Goal: Task Accomplishment & Management: Use online tool/utility

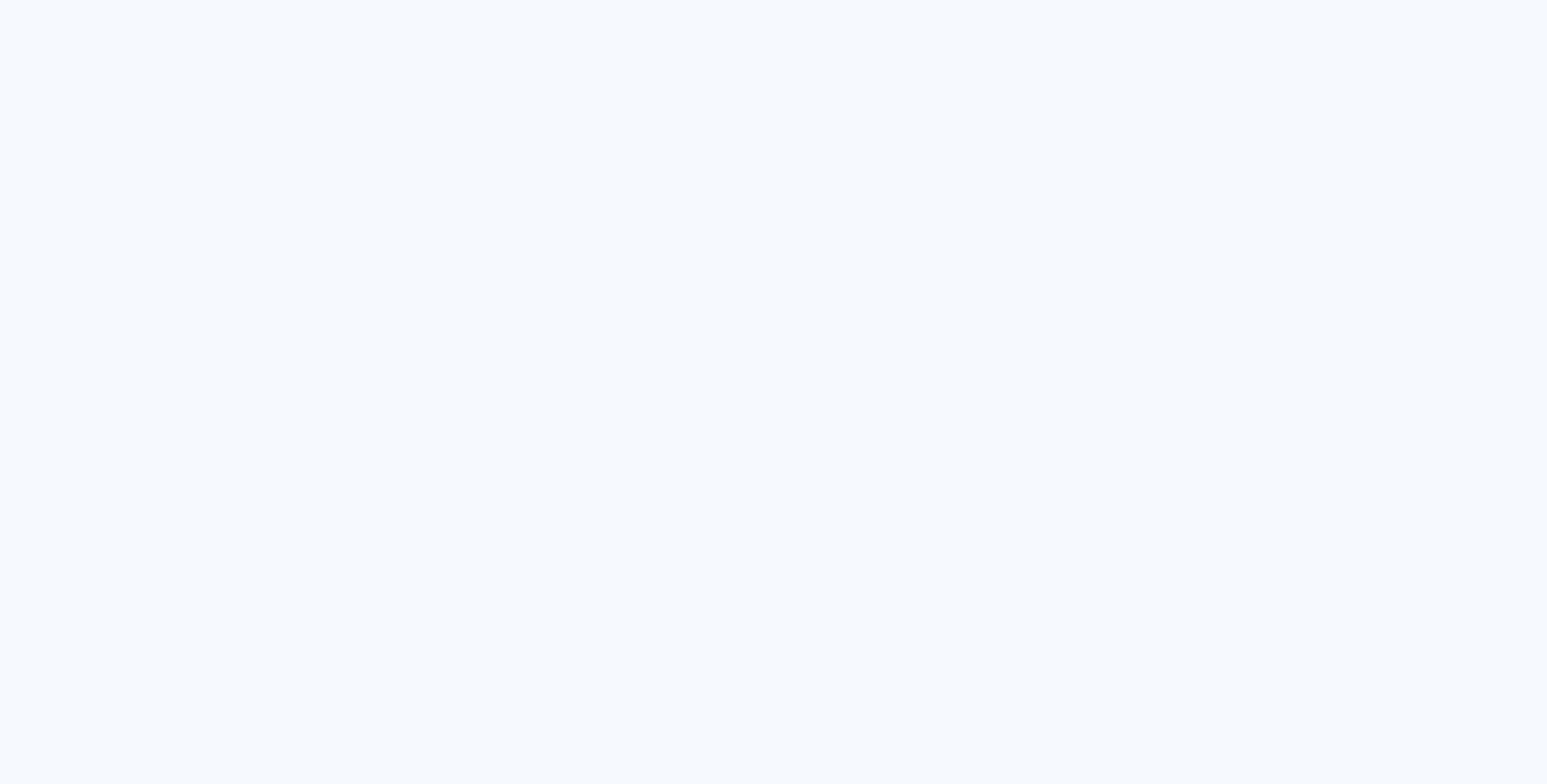
drag, startPoint x: 0, startPoint y: 0, endPoint x: 728, endPoint y: 112, distance: 736.6
click at [728, 112] on neon-animated-pages "Prosite Website + Landing pages Proof Sistema de seleção e venda de fotos Desig…" at bounding box center [773, 392] width 1547 height 784
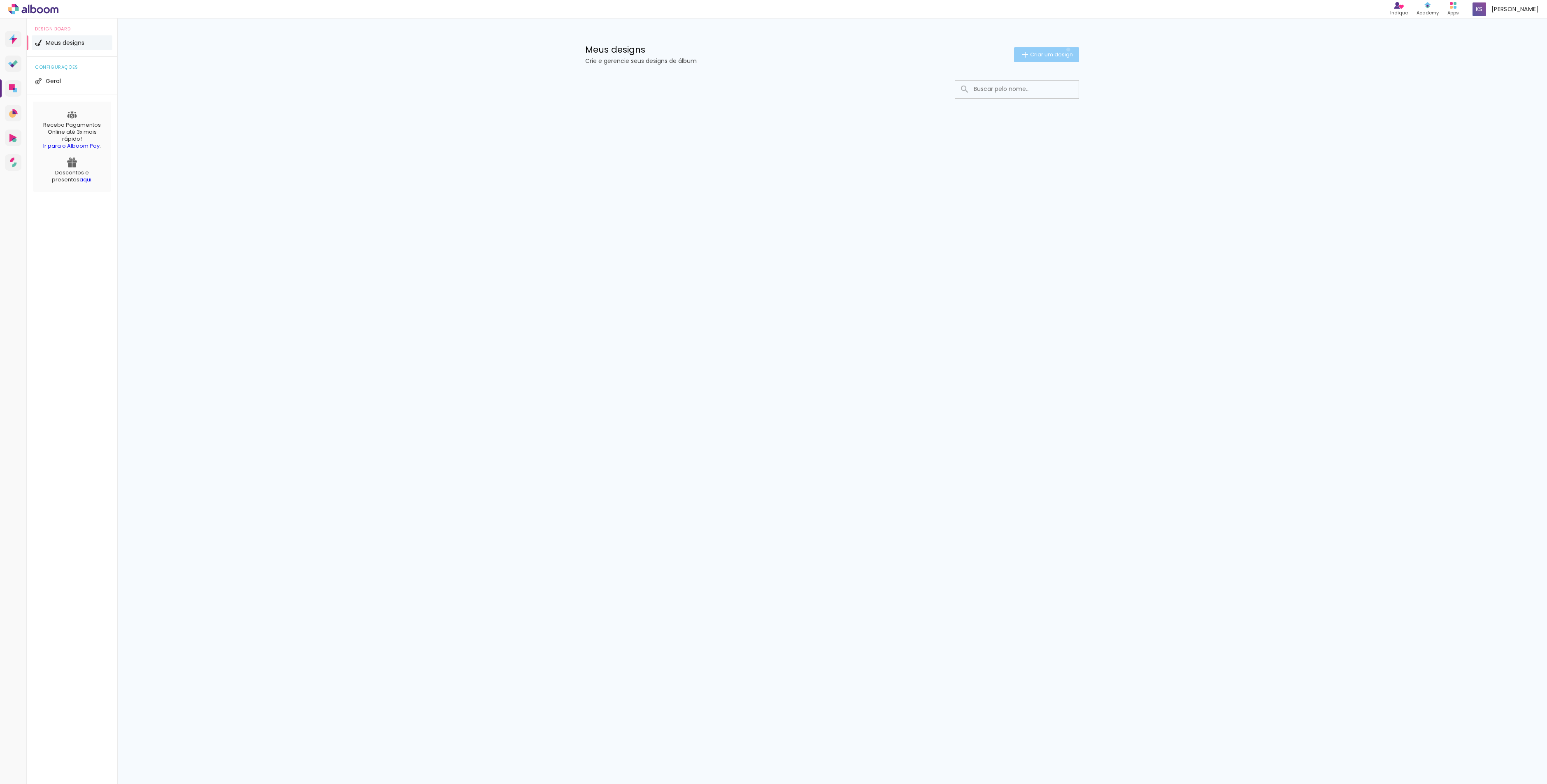
click at [1067, 49] on paper-button "Criar um design" at bounding box center [1047, 55] width 65 height 15
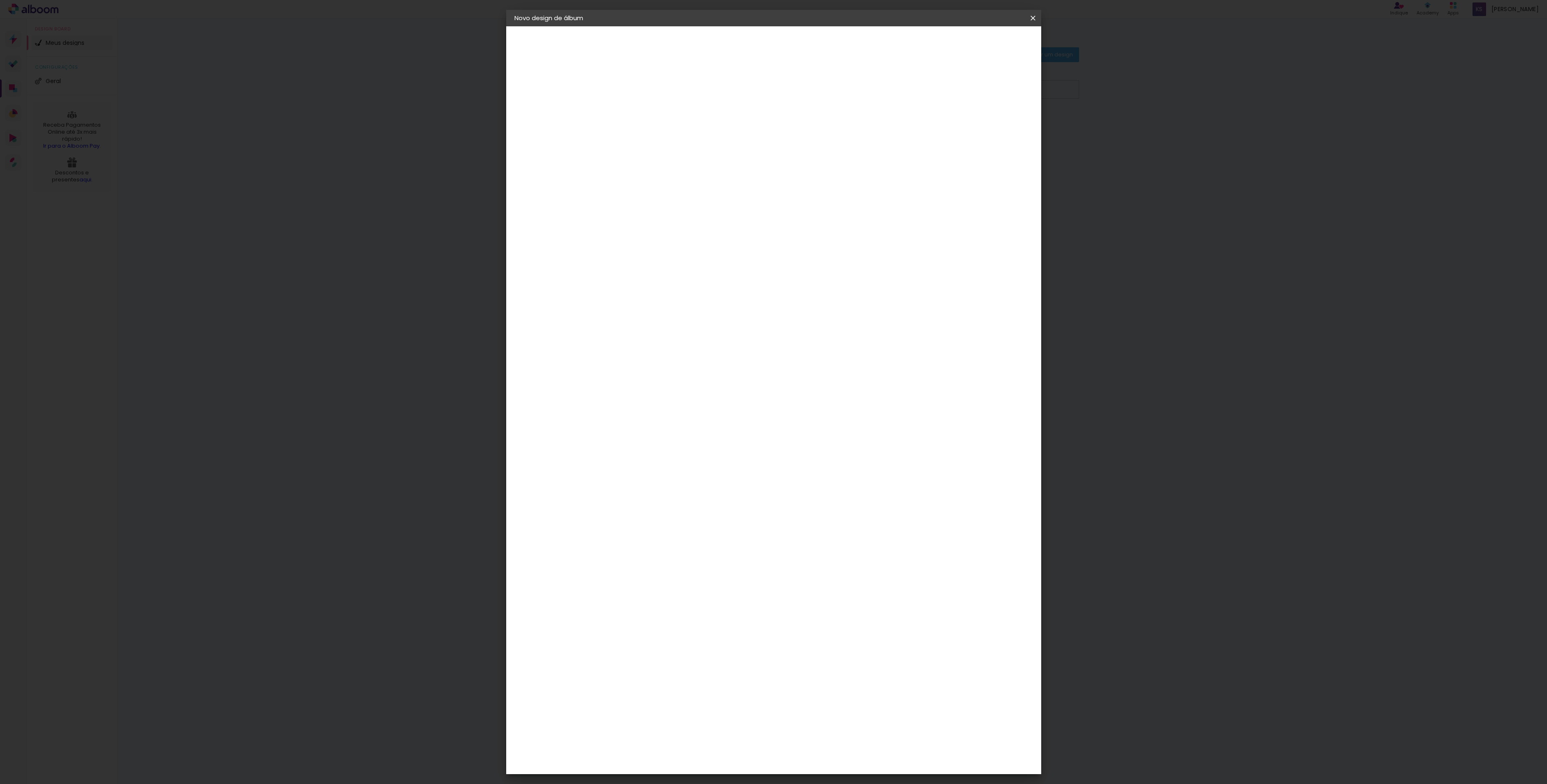
click at [649, 110] on input at bounding box center [649, 110] width 0 height 13
type input "e"
type input "[PERSON_NAME] e [PERSON_NAME]"
type paper-input "[PERSON_NAME] e [PERSON_NAME]"
click at [0, 0] on header "Informações Dê um título ao seu álbum. Avançar" at bounding box center [0, 0] width 0 height 0
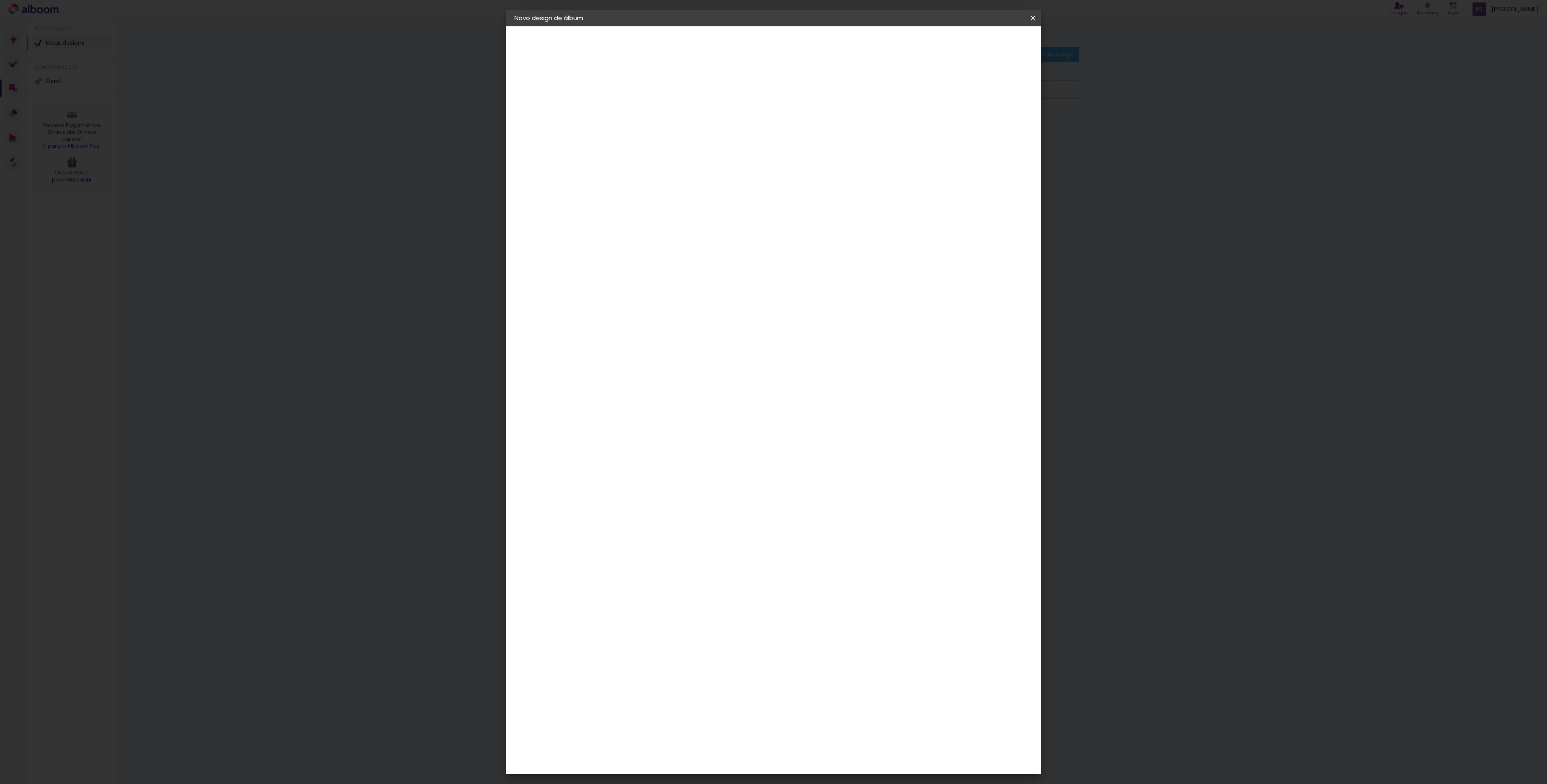
click at [733, 37] on paper-button "Avançar" at bounding box center [713, 43] width 40 height 14
click at [661, 552] on div "Clan Color" at bounding box center [652, 559] width 17 height 13
click at [0, 0] on slot "Avançar" at bounding box center [0, 0] width 0 height 0
click at [735, 189] on span "20 × 30 cm" at bounding box center [719, 198] width 31 height 17
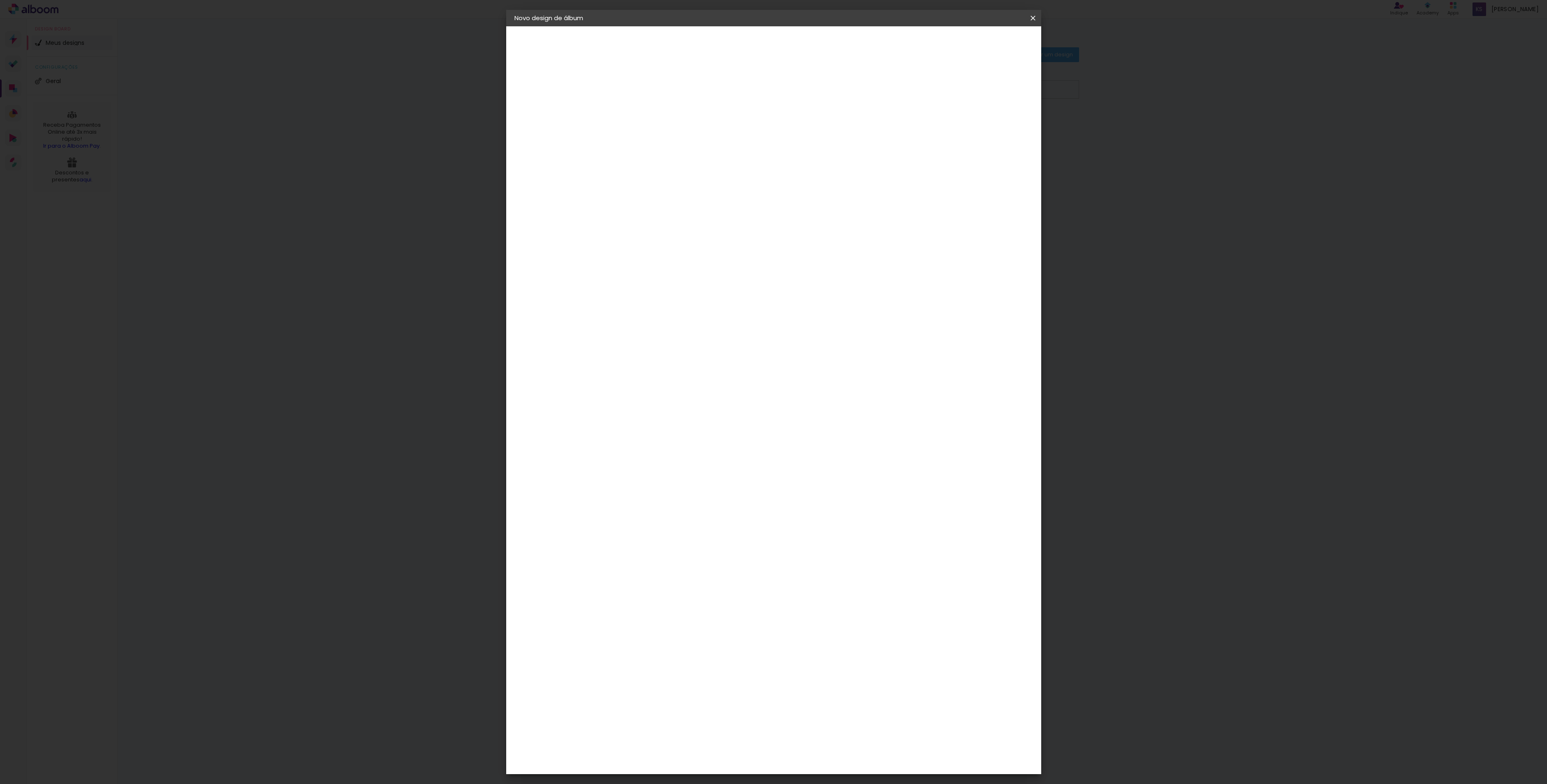
click at [0, 0] on slot "Avançar" at bounding box center [0, 0] width 0 height 0
click at [964, 92] on div "Mostrar sangria" at bounding box center [958, 89] width 55 height 10
type paper-checkbox "on"
click at [987, 48] on paper-button "Iniciar design" at bounding box center [960, 43] width 54 height 14
click at [978, 46] on span "Iniciar design" at bounding box center [960, 44] width 37 height 6
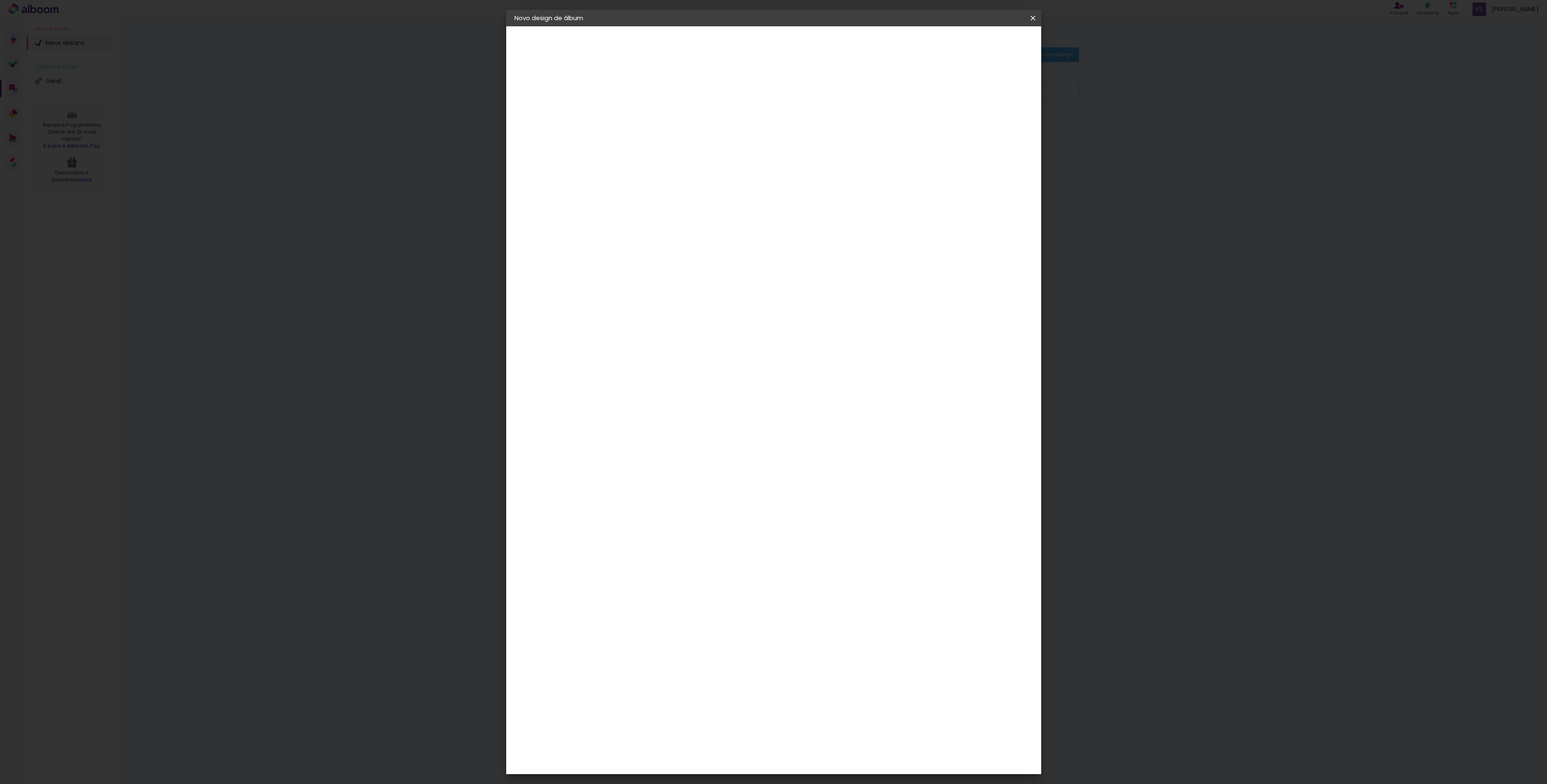
click at [978, 43] on span "Iniciar design" at bounding box center [960, 44] width 37 height 6
click at [987, 37] on paper-button "Iniciar design" at bounding box center [960, 43] width 54 height 14
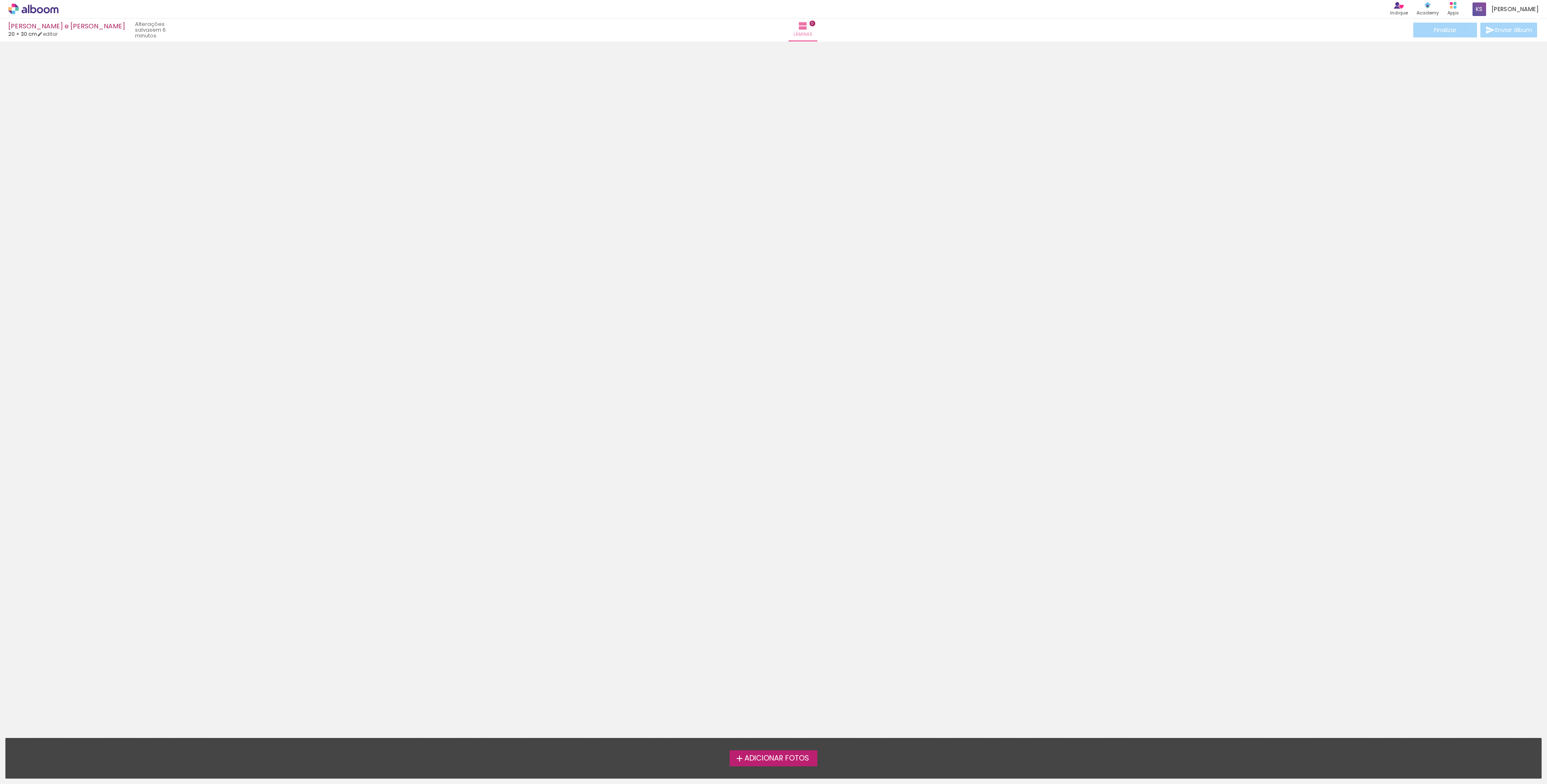
drag, startPoint x: 888, startPoint y: 26, endPoint x: 562, endPoint y: 191, distance: 365.4
click at [562, 191] on div at bounding box center [773, 148] width 1547 height 207
